Goal: Information Seeking & Learning: Learn about a topic

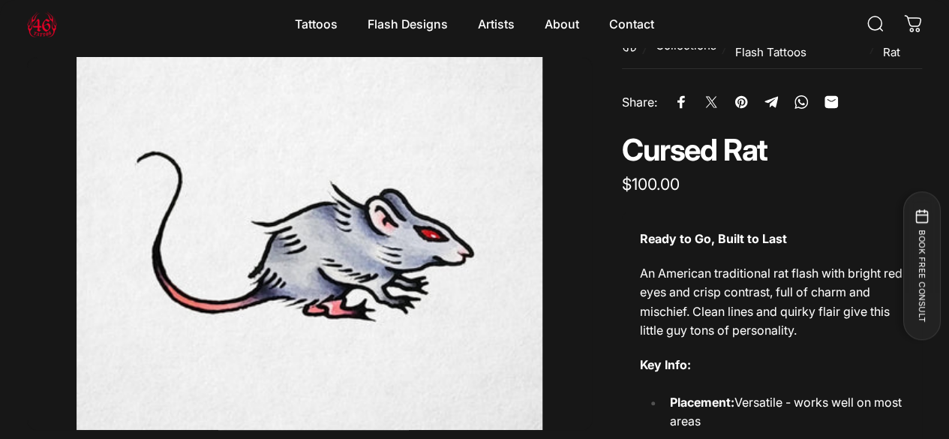
scroll to position [42, 0]
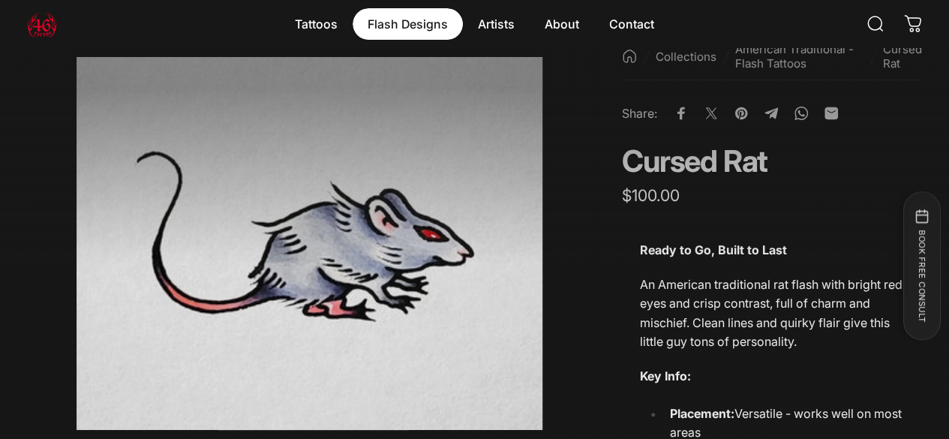
click at [405, 20] on magnet-element "Flash Designs Flash Designs" at bounding box center [408, 24] width 110 height 32
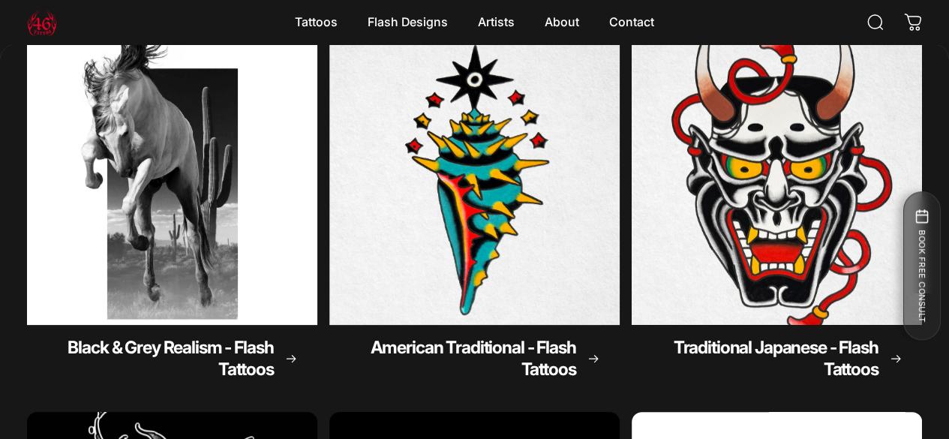
scroll to position [187, 0]
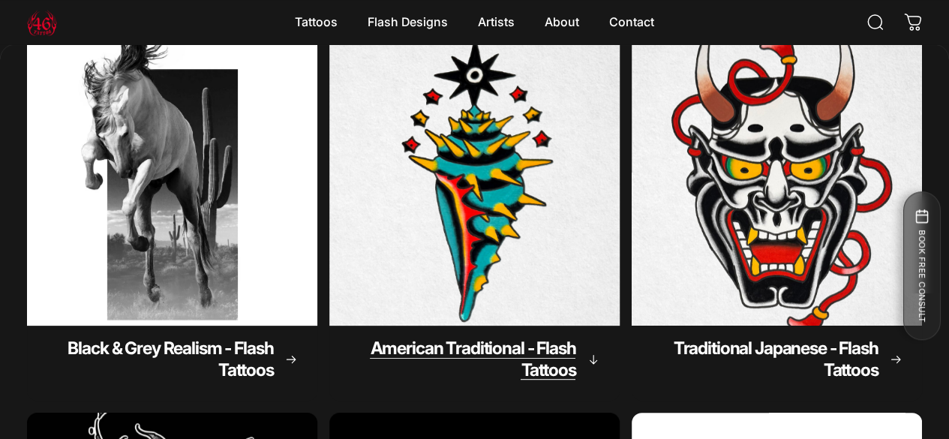
click at [380, 338] on span "American Traditional - Flash Tattoos" at bounding box center [473, 359] width 206 height 43
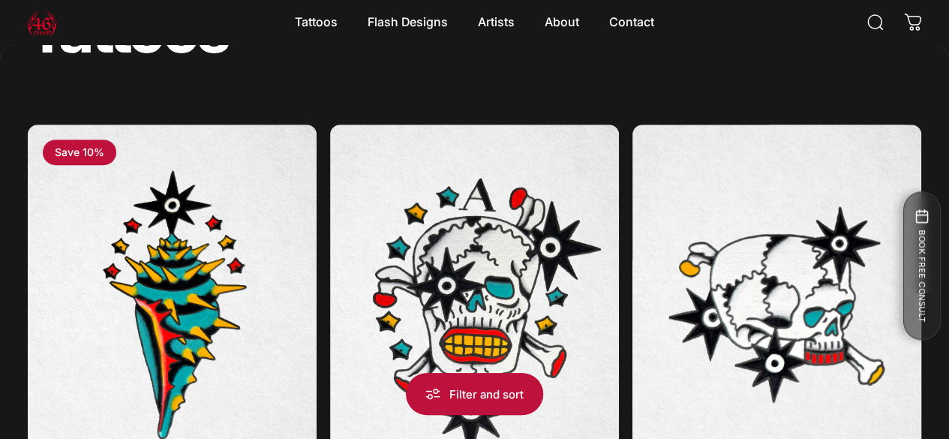
scroll to position [260, 0]
click at [0, 0] on span at bounding box center [0, 0] width 0 height 0
click at [0, 0] on div "**********" at bounding box center [0, 0] width 0 height 0
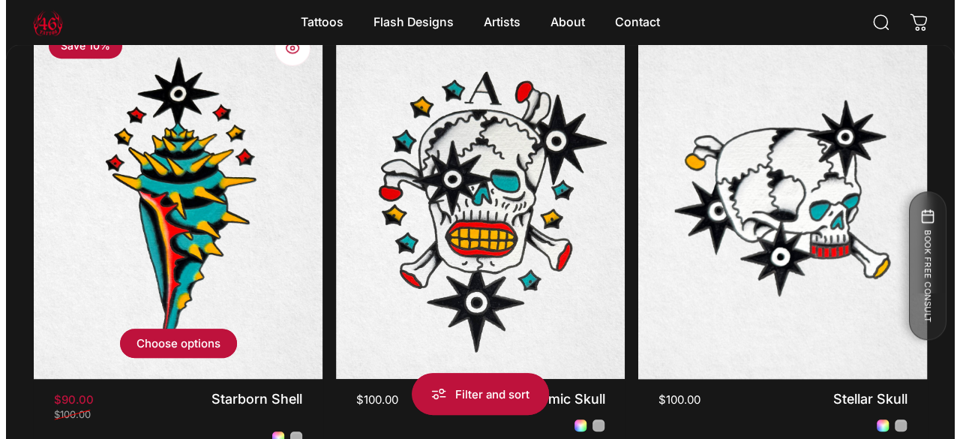
scroll to position [287, 0]
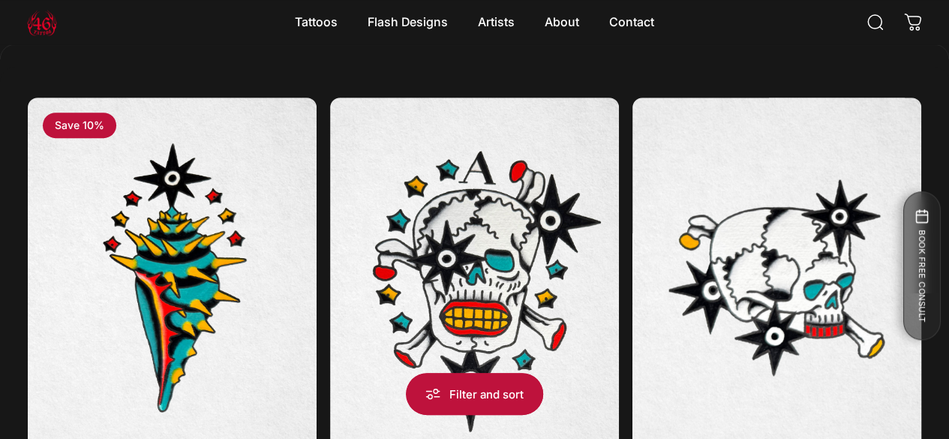
click at [0, 0] on span "button" at bounding box center [0, 0] width 0 height 0
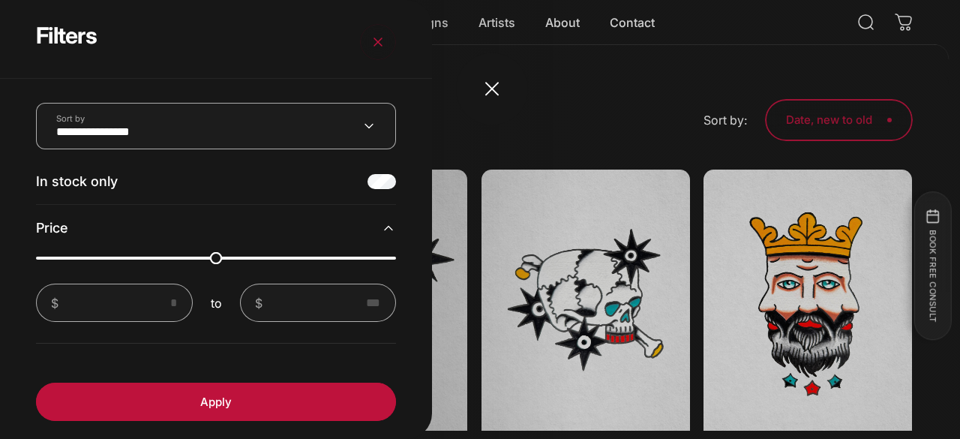
click at [500, 95] on overlay-element "Filters" at bounding box center [480, 219] width 960 height 439
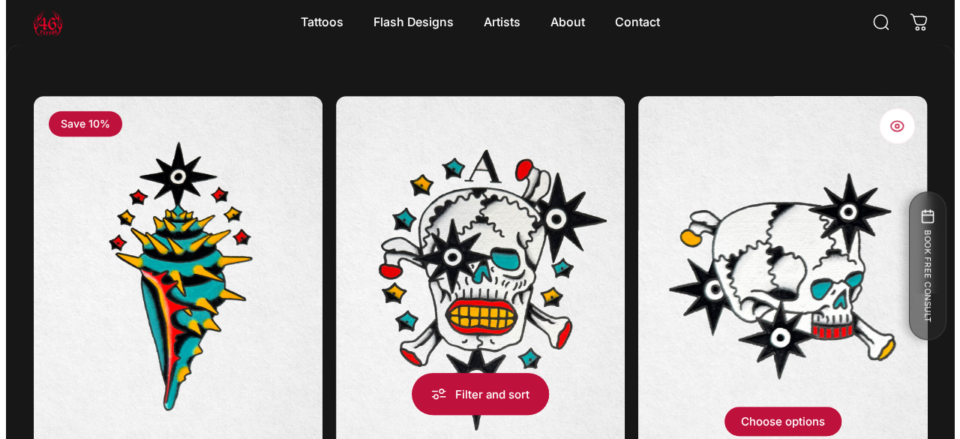
scroll to position [288, 0]
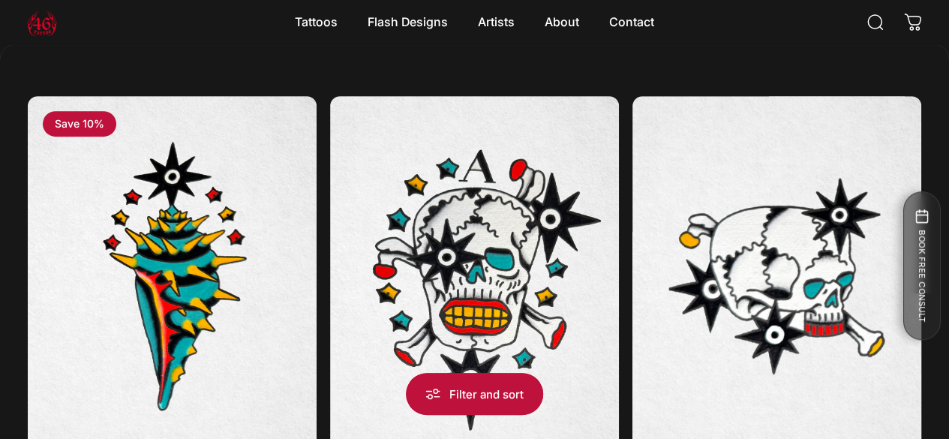
drag, startPoint x: 167, startPoint y: 121, endPoint x: 121, endPoint y: 113, distance: 47.1
click at [0, 0] on div "**********" at bounding box center [0, 0] width 0 height 0
click at [0, 0] on span "button" at bounding box center [0, 0] width 0 height 0
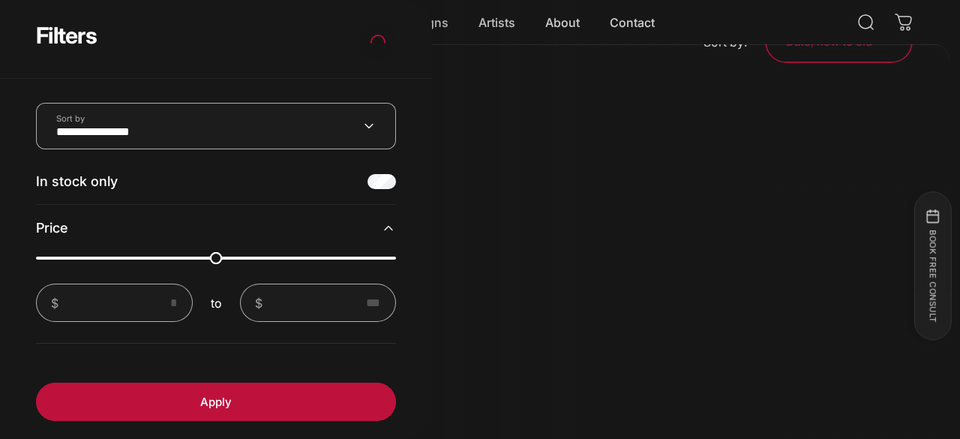
scroll to position [371, 0]
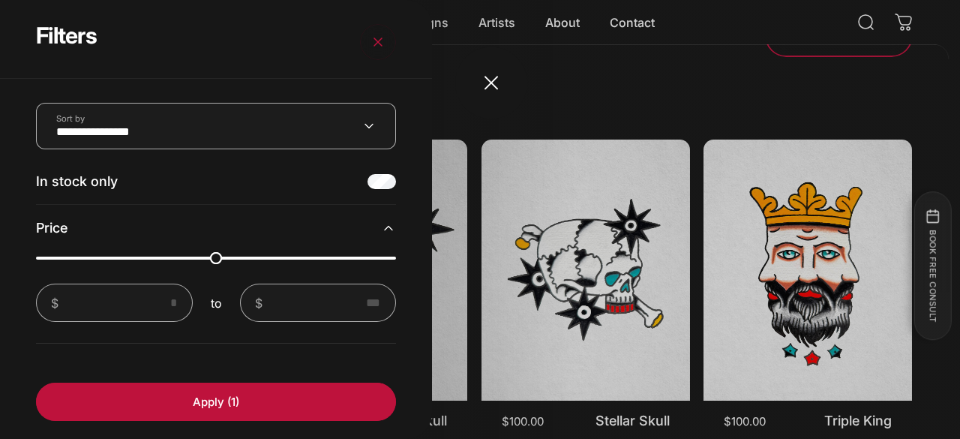
click at [489, 88] on overlay-element "Filters" at bounding box center [480, 219] width 960 height 439
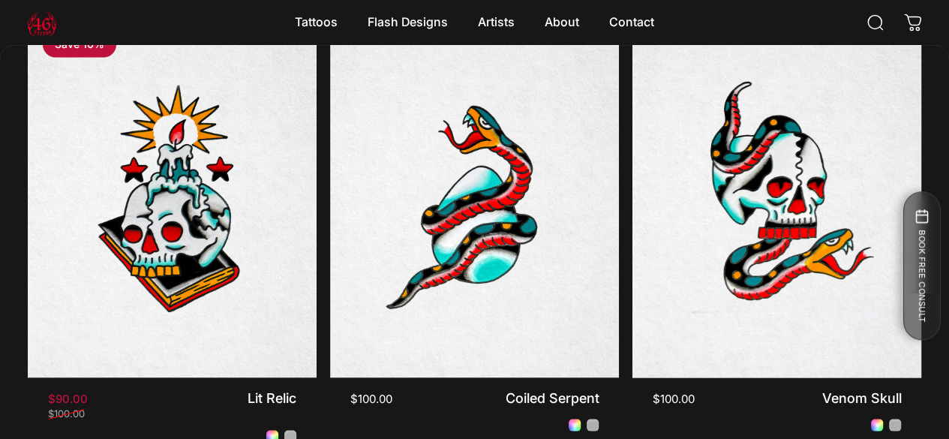
scroll to position [1332, 0]
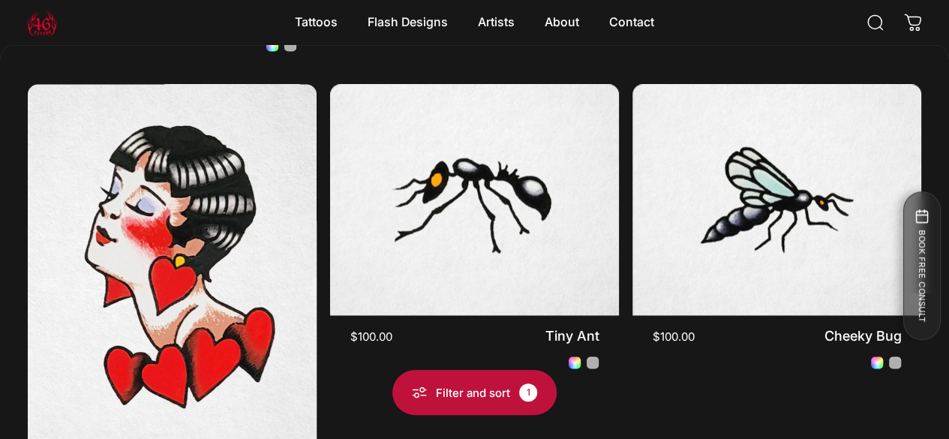
scroll to position [1266, 0]
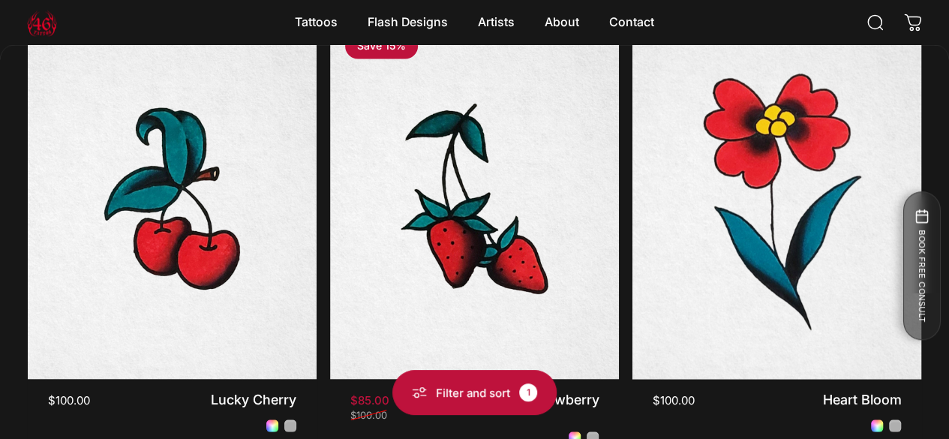
scroll to position [1231, 0]
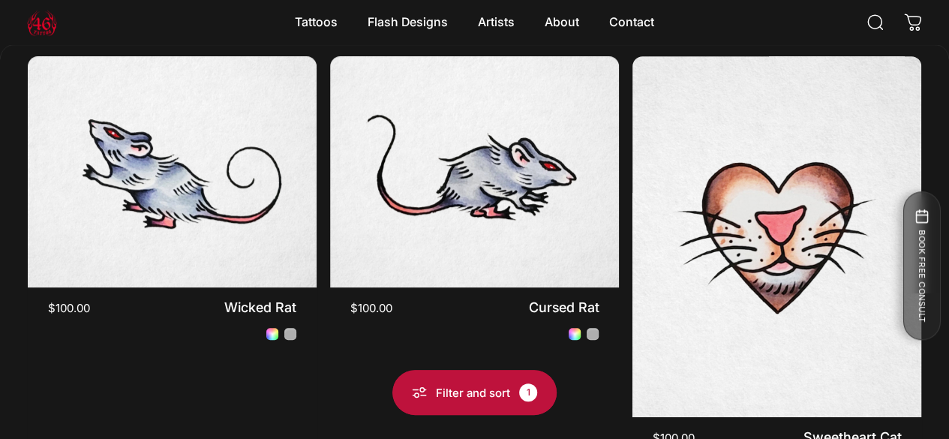
scroll to position [383, 0]
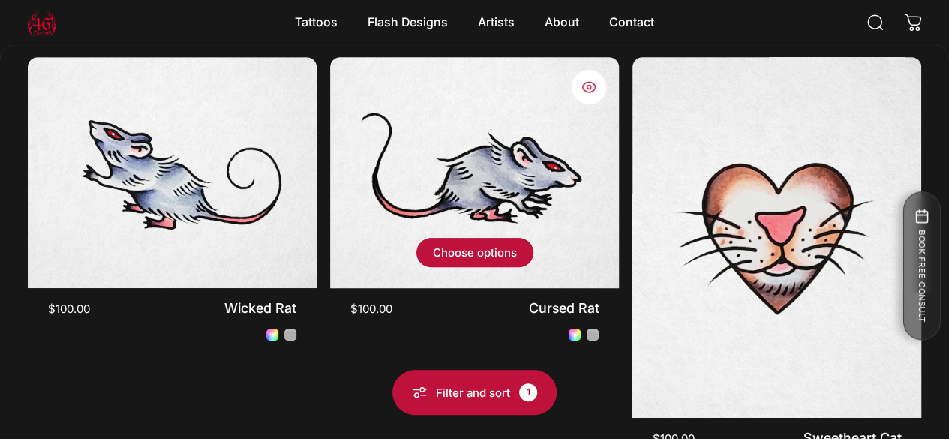
click at [351, 200] on img "Cursed Rat" at bounding box center [474, 172] width 303 height 242
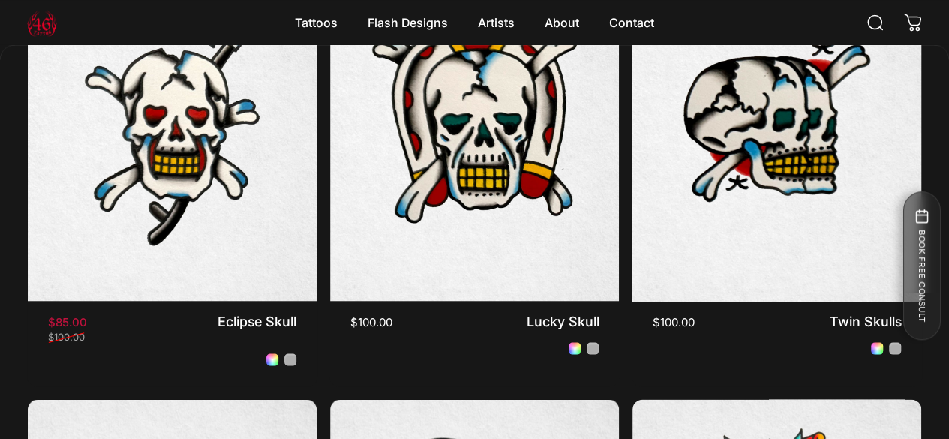
scroll to position [1407, 0]
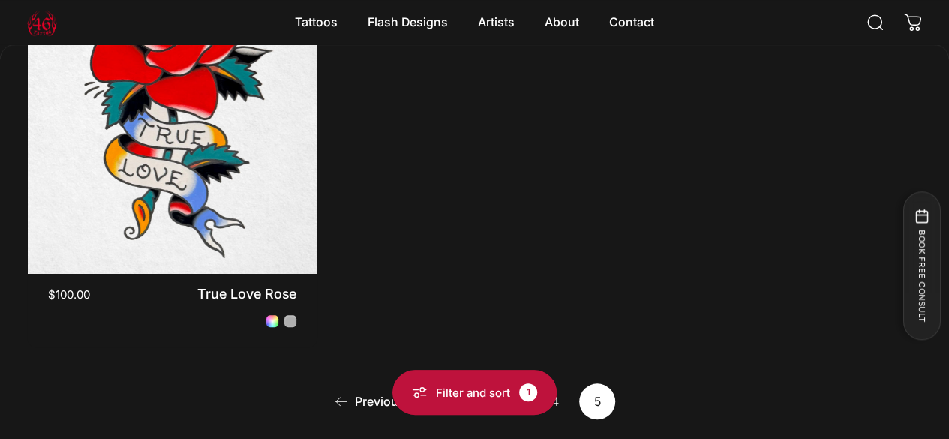
scroll to position [527, 0]
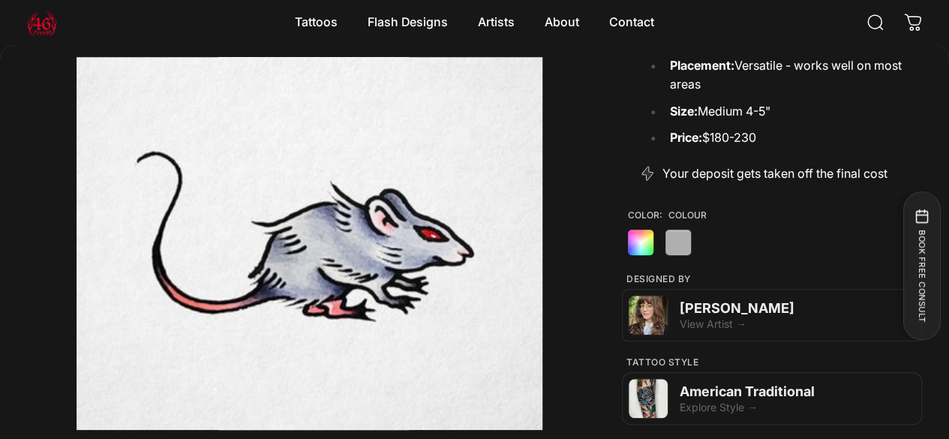
scroll to position [361, 0]
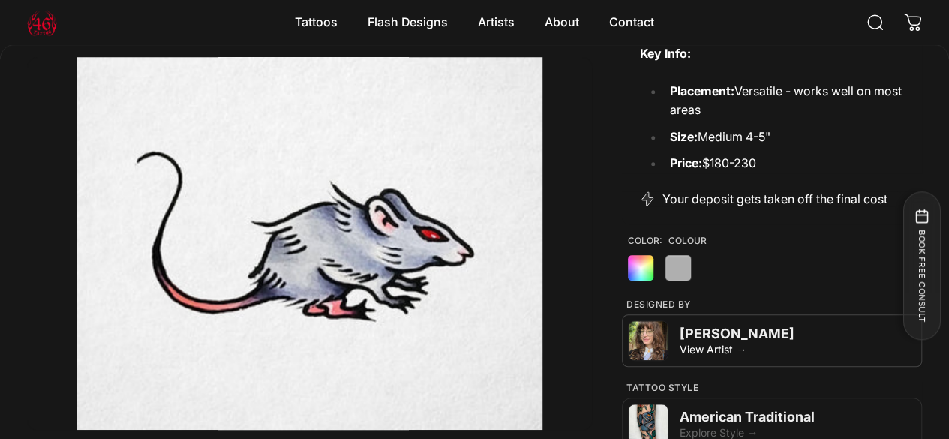
click at [680, 326] on div "[PERSON_NAME]" at bounding box center [798, 334] width 236 height 16
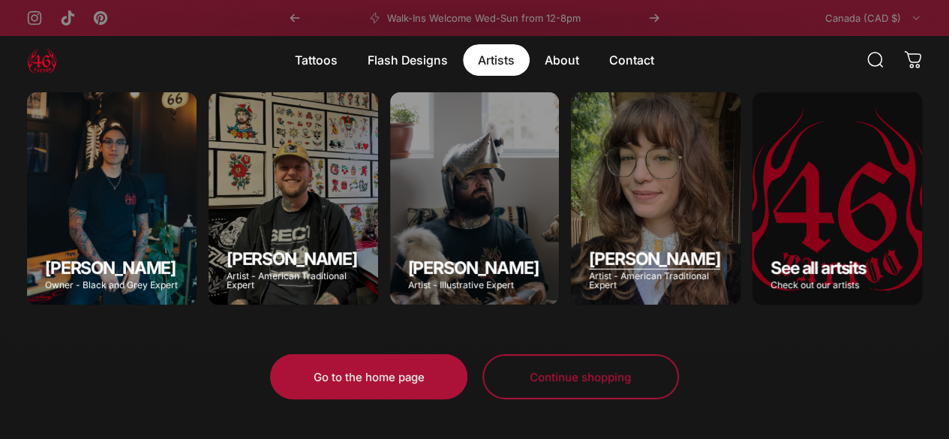
click at [630, 200] on div "Emily Forte" at bounding box center [656, 198] width 170 height 212
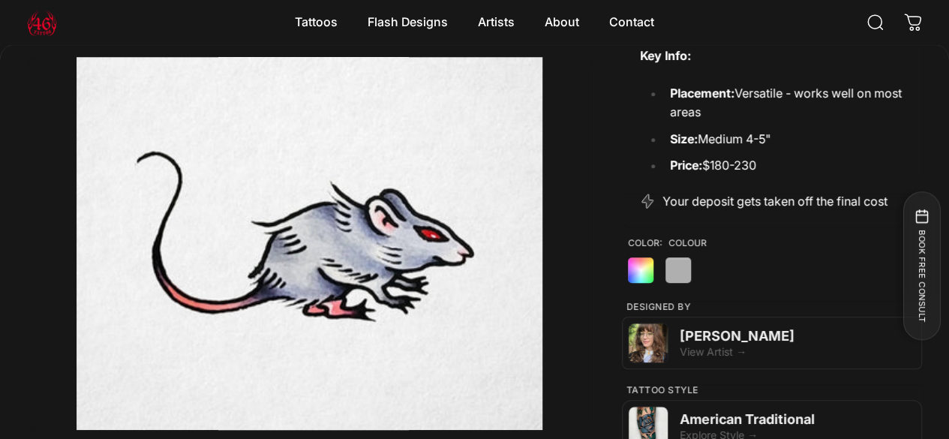
scroll to position [357, 0]
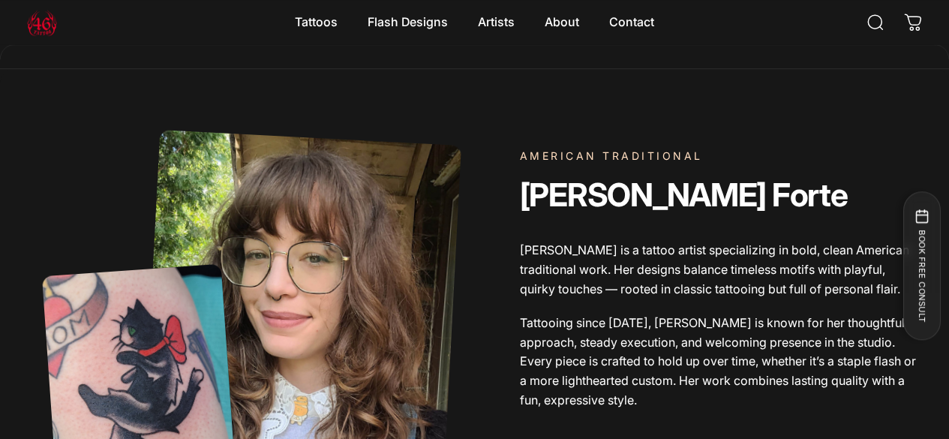
scroll to position [516, 0]
